Goal: Entertainment & Leisure: Consume media (video, audio)

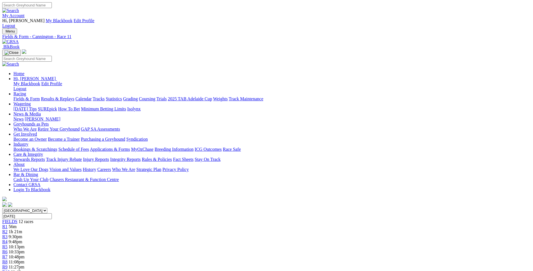
click at [8, 259] on span "R8" at bounding box center [4, 261] width 5 height 5
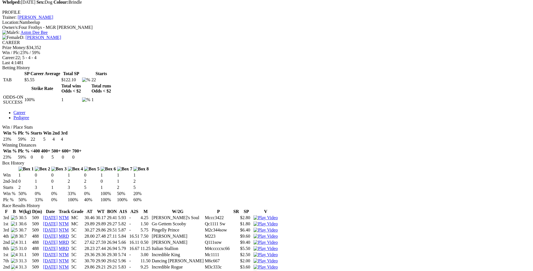
scroll to position [241, 0]
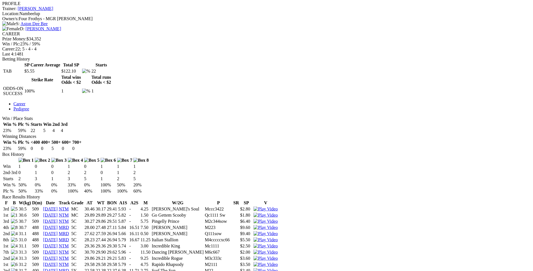
drag, startPoint x: 146, startPoint y: 140, endPoint x: 335, endPoint y: 139, distance: 189.4
